Goal: Transaction & Acquisition: Purchase product/service

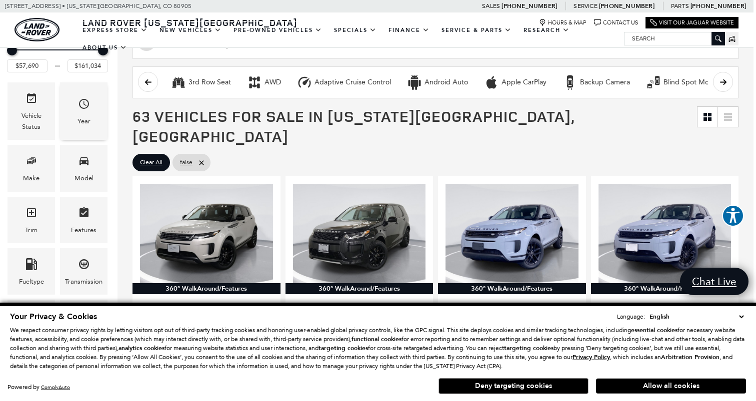
scroll to position [141, 2]
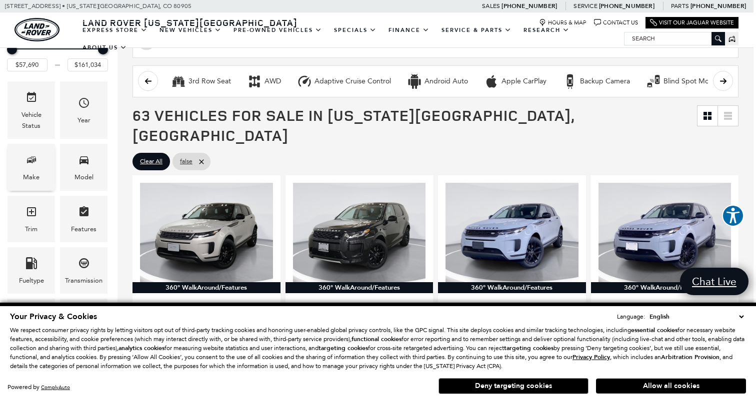
click at [30, 158] on icon "Make" at bounding box center [31, 160] width 12 height 12
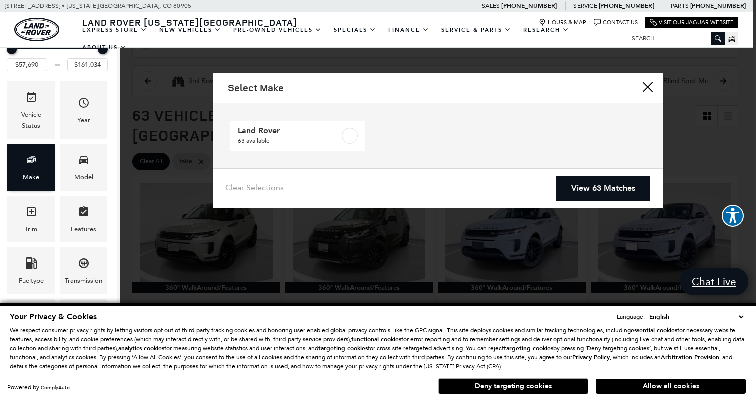
click at [31, 158] on icon "Make" at bounding box center [30, 160] width 6 height 5
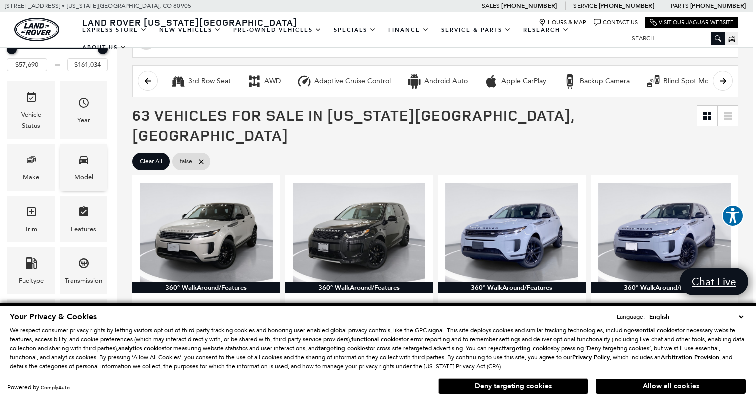
click at [86, 166] on icon "Model" at bounding box center [84, 160] width 12 height 12
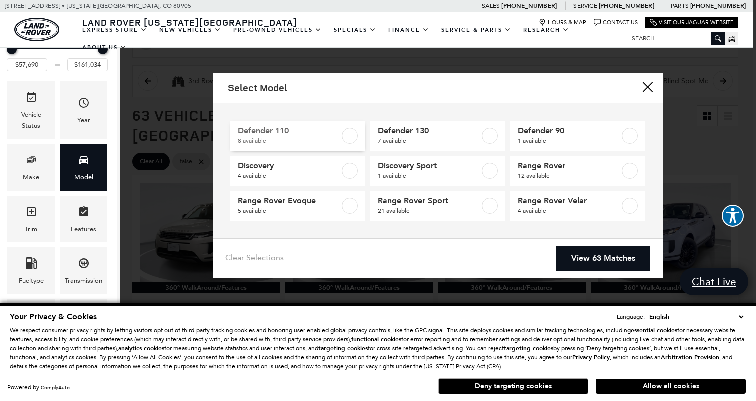
click at [349, 132] on label at bounding box center [350, 136] width 16 height 16
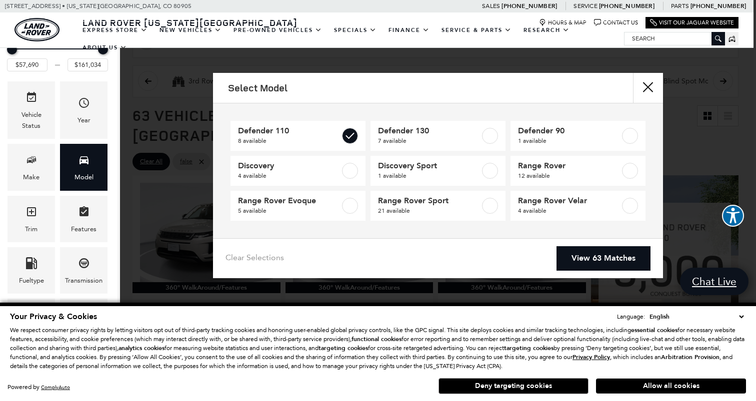
type input "$81,974"
type input "$125,234"
checkbox input "true"
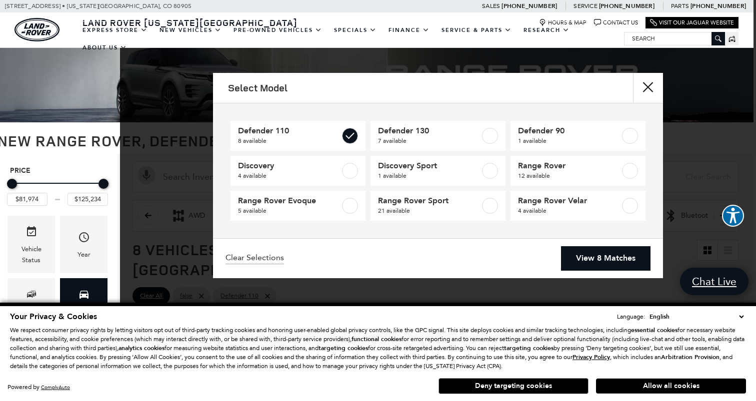
scroll to position [0, 2]
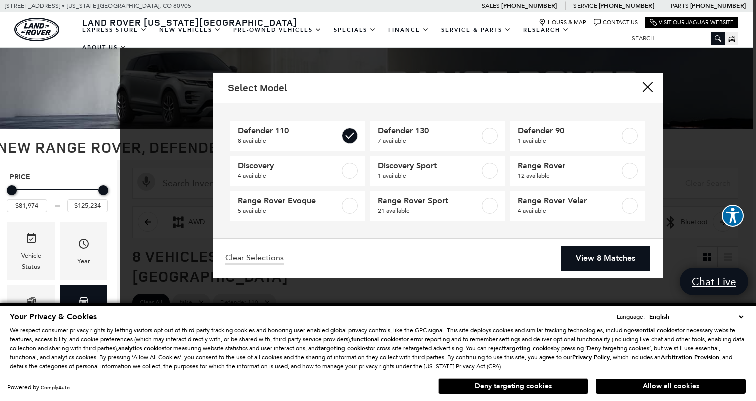
click at [597, 258] on link "View 8 Matches" at bounding box center [605, 258] width 89 height 24
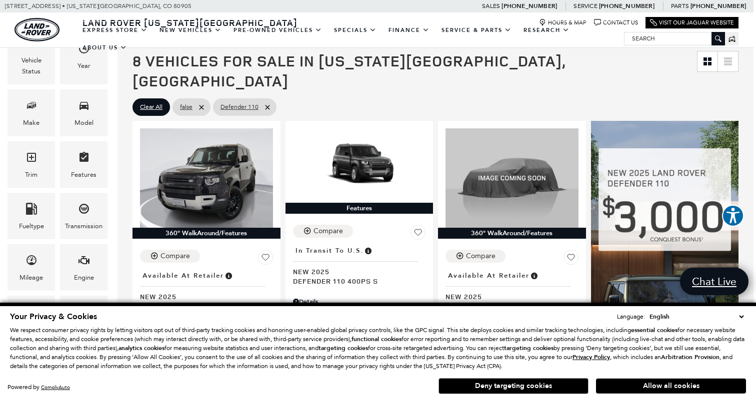
scroll to position [195, 4]
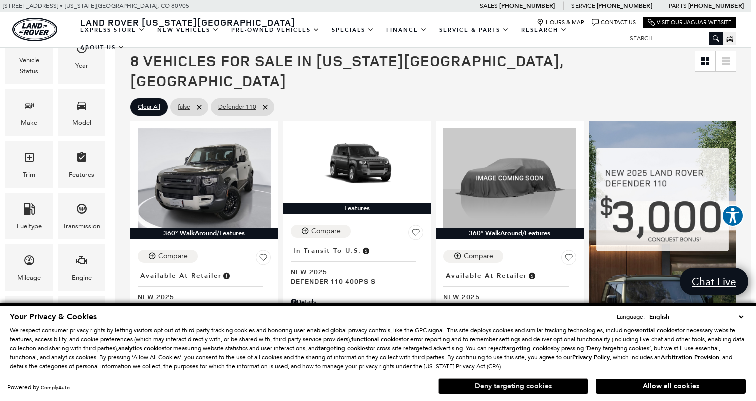
click at [550, 387] on button "Deny targeting cookies" at bounding box center [513, 386] width 150 height 16
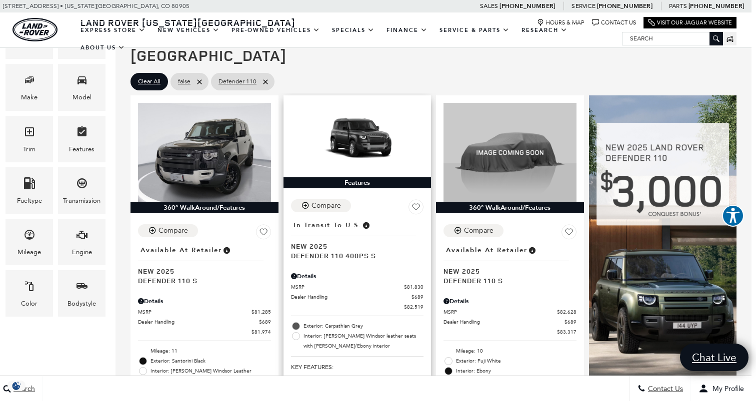
scroll to position [206, 6]
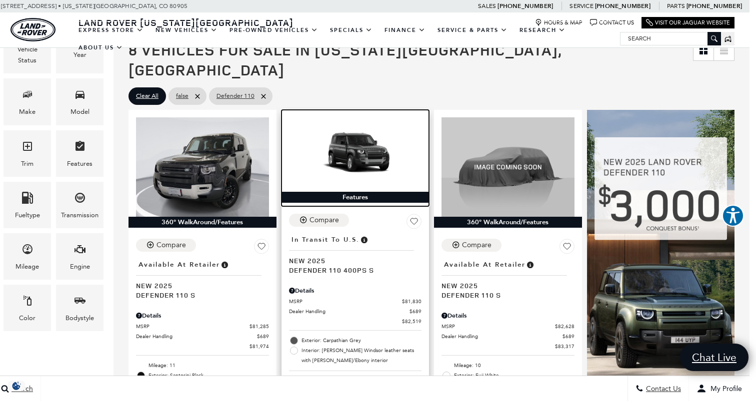
click at [350, 141] on img at bounding box center [355, 154] width 133 height 74
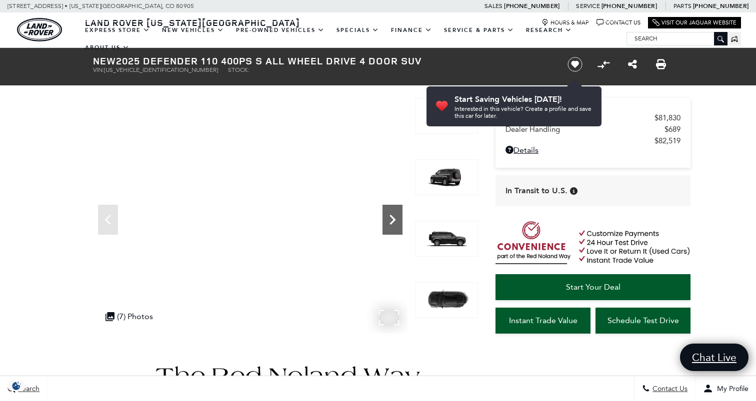
click at [392, 226] on icon "Next" at bounding box center [392, 220] width 20 height 20
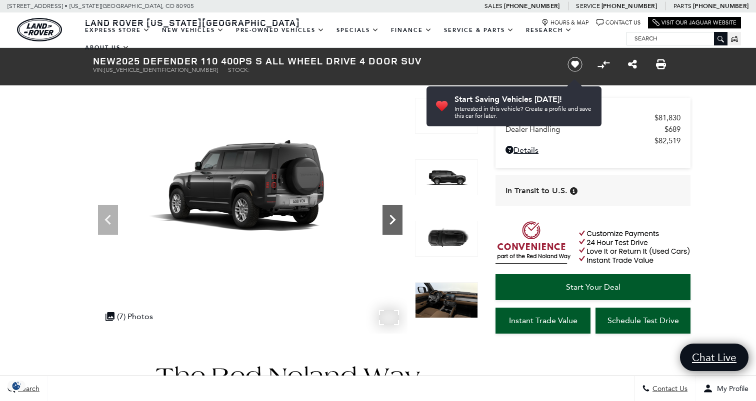
click at [392, 223] on icon "Next" at bounding box center [392, 220] width 6 height 10
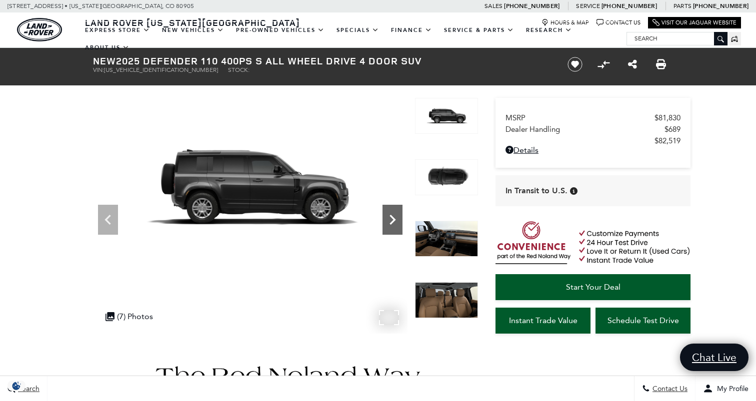
click at [392, 223] on icon "Next" at bounding box center [392, 220] width 6 height 10
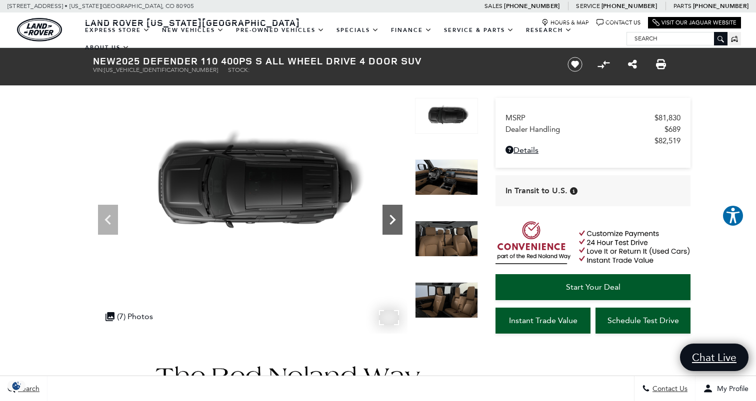
click at [392, 223] on icon "Next" at bounding box center [392, 220] width 6 height 10
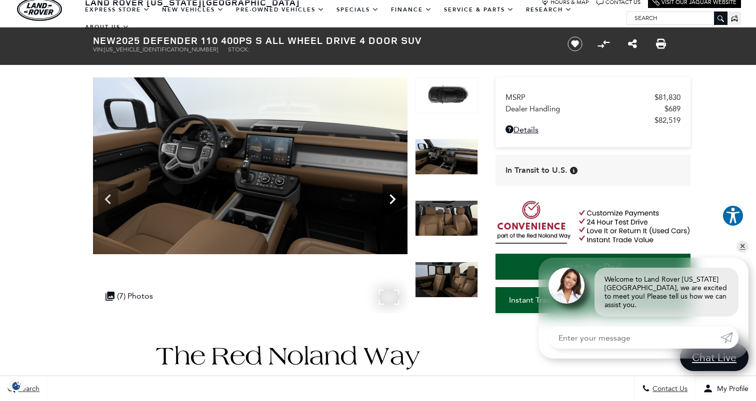
scroll to position [21, 0]
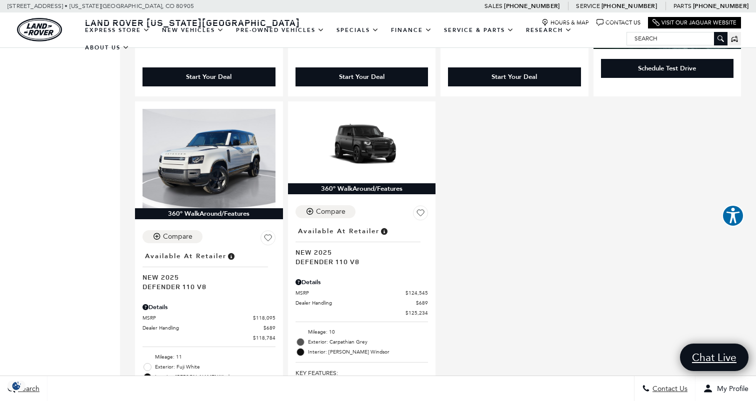
scroll to position [996, 0]
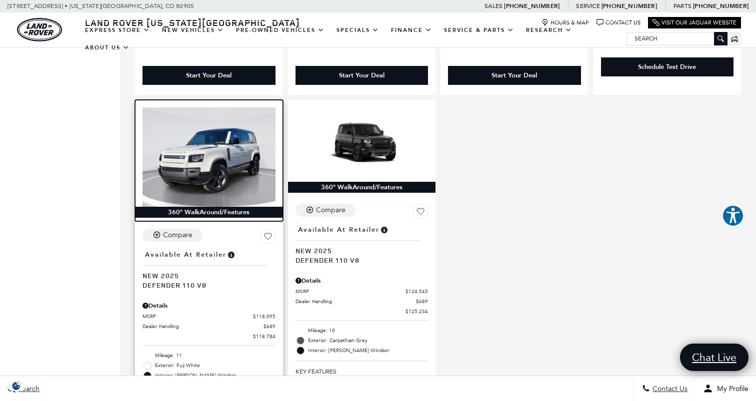
click at [211, 149] on img at bounding box center [208, 156] width 133 height 99
